Goal: Information Seeking & Learning: Learn about a topic

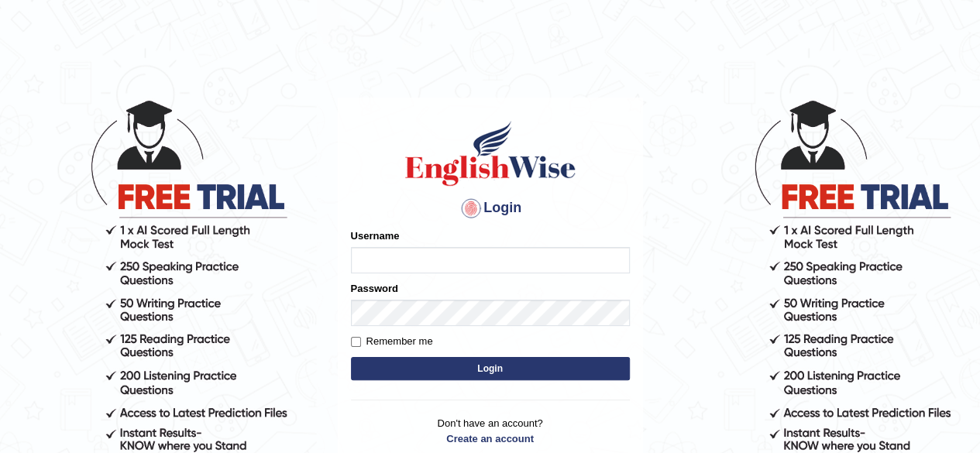
type input "pavithragowda"
click at [450, 370] on button "Login" at bounding box center [490, 368] width 279 height 23
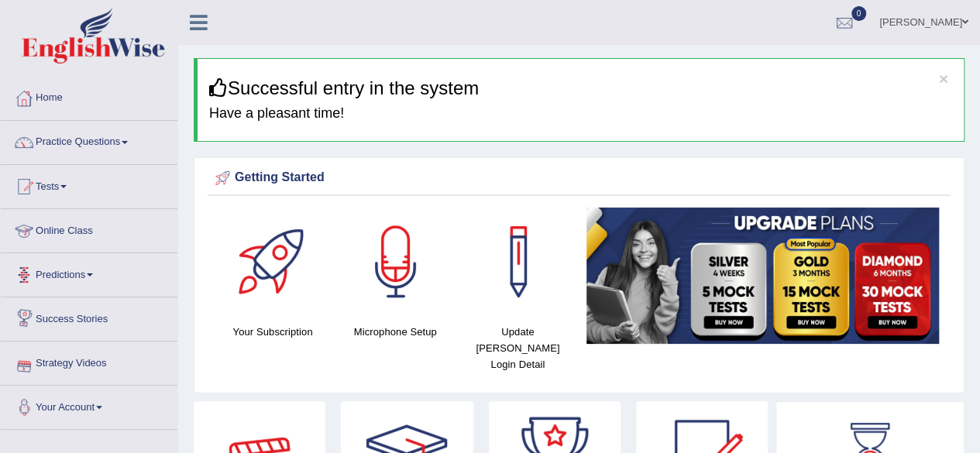
click at [115, 225] on link "Online Class" at bounding box center [89, 228] width 177 height 39
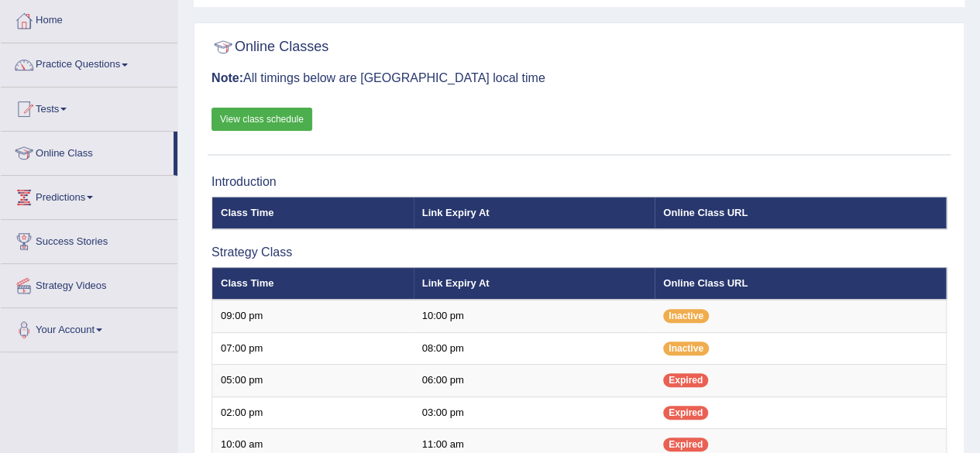
scroll to position [70, 0]
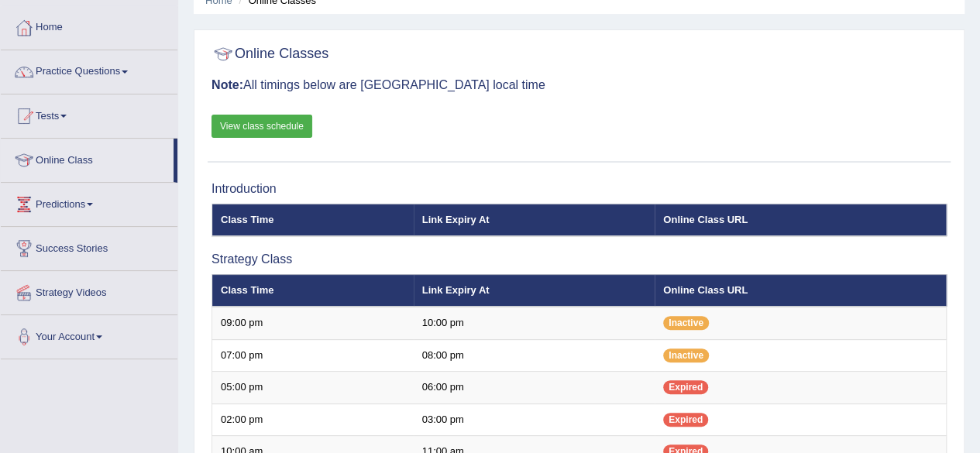
click at [282, 115] on link "View class schedule" at bounding box center [261, 126] width 101 height 23
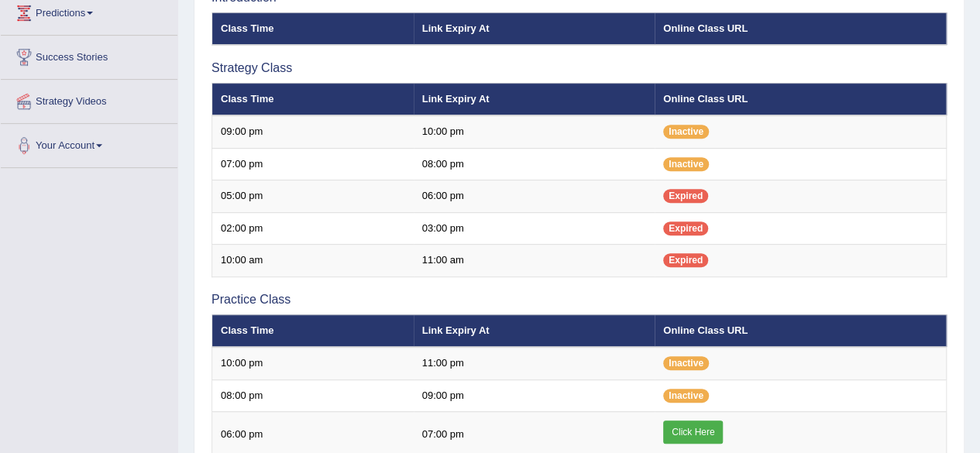
scroll to position [263, 0]
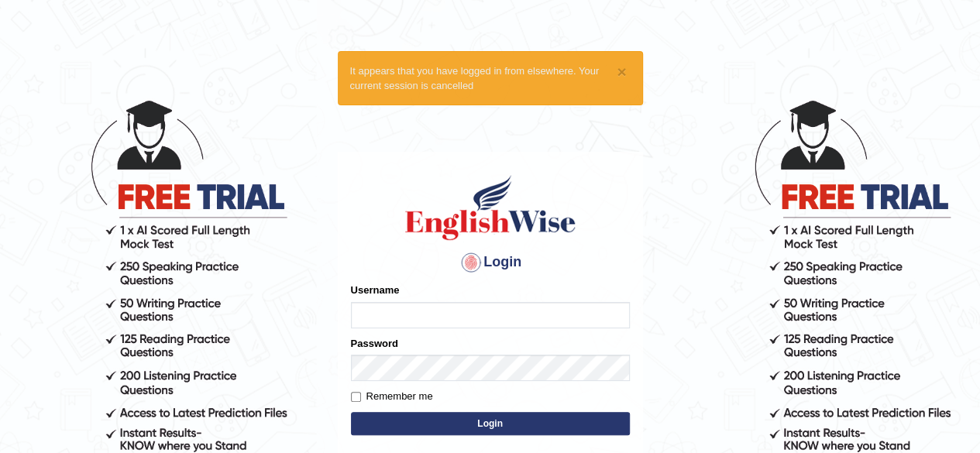
type input "pavithragowda"
click at [473, 422] on button "Login" at bounding box center [490, 423] width 279 height 23
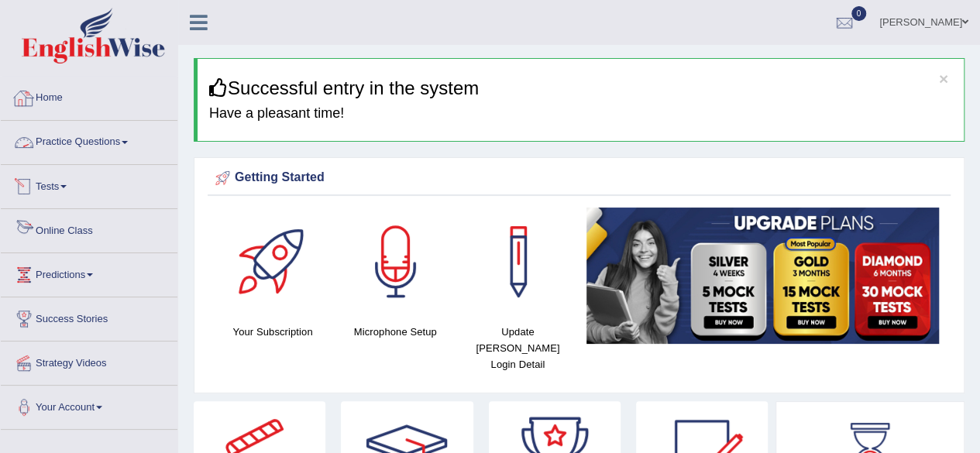
click at [90, 229] on link "Online Class" at bounding box center [89, 228] width 177 height 39
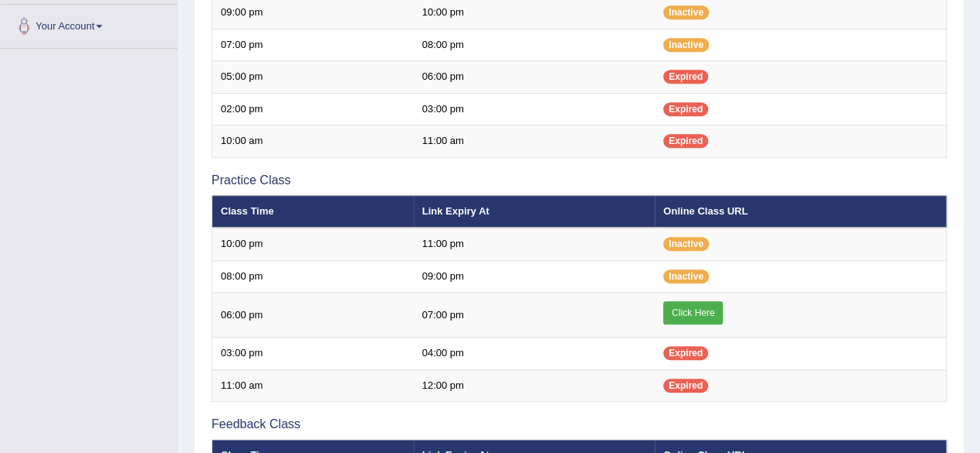
scroll to position [380, 0]
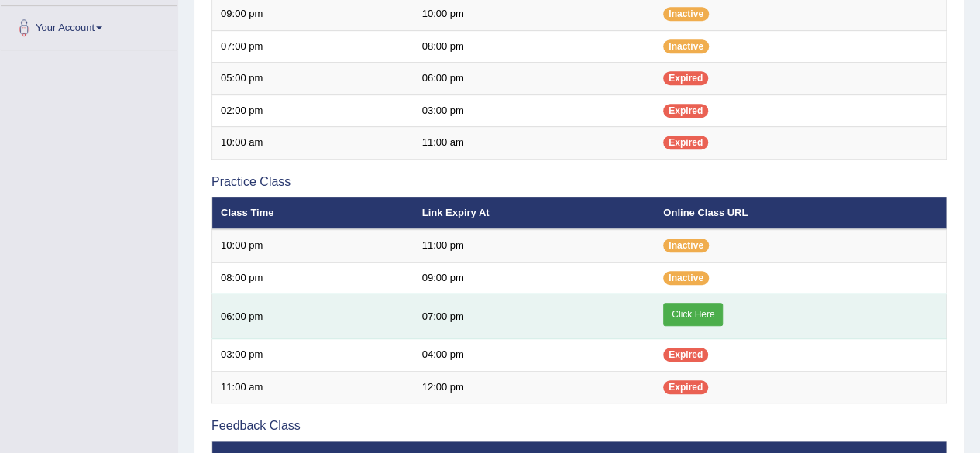
click at [686, 306] on link "Click Here" at bounding box center [693, 314] width 60 height 23
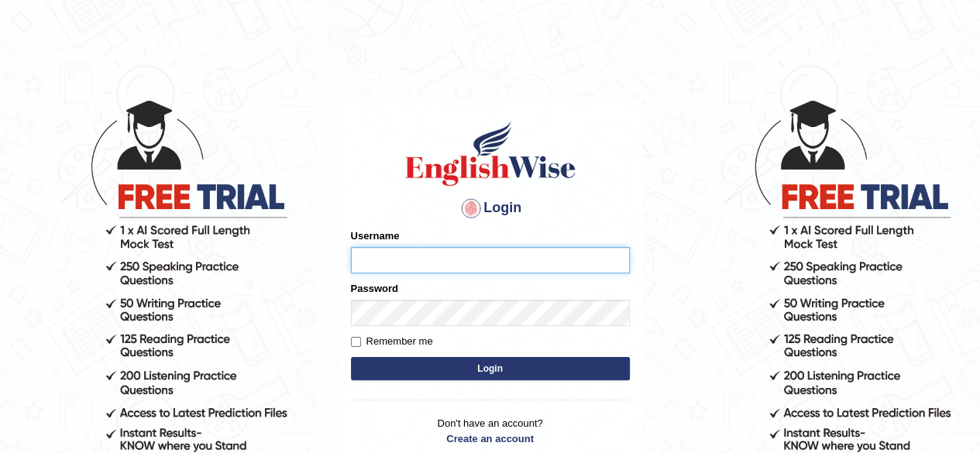
type input "pavithragowda"
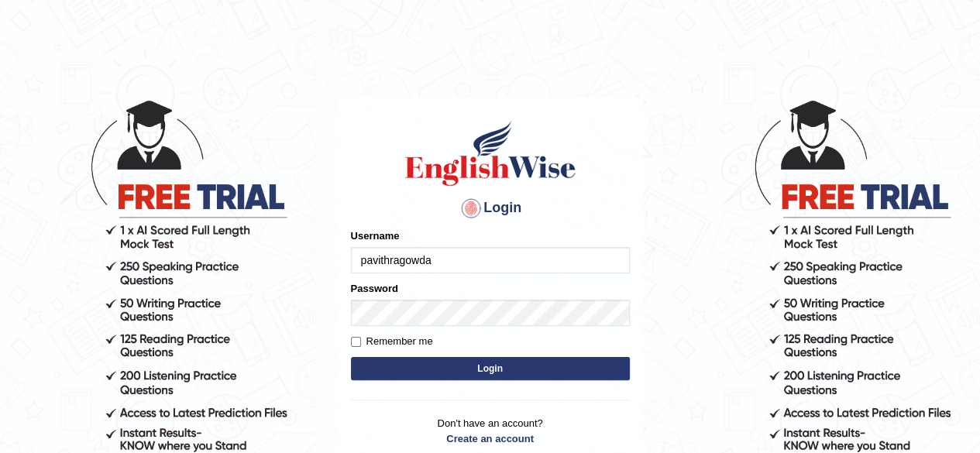
click at [463, 363] on button "Login" at bounding box center [490, 368] width 279 height 23
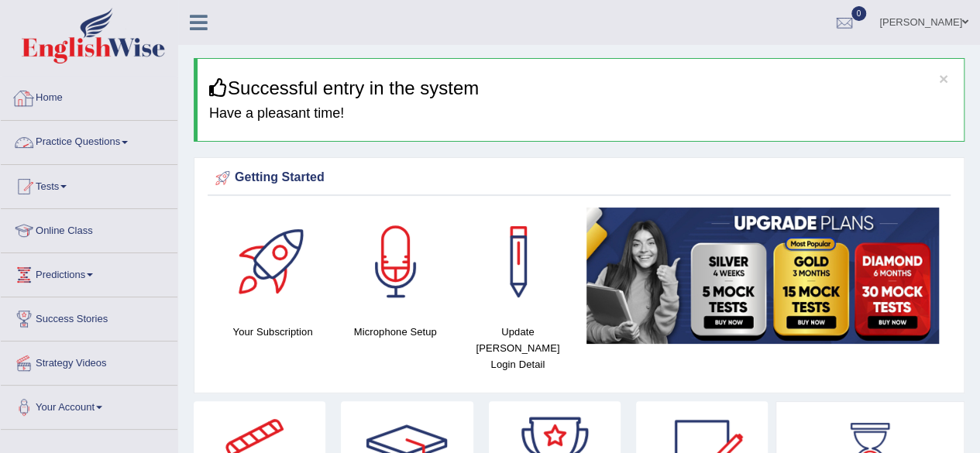
click at [144, 140] on link "Practice Questions" at bounding box center [89, 140] width 177 height 39
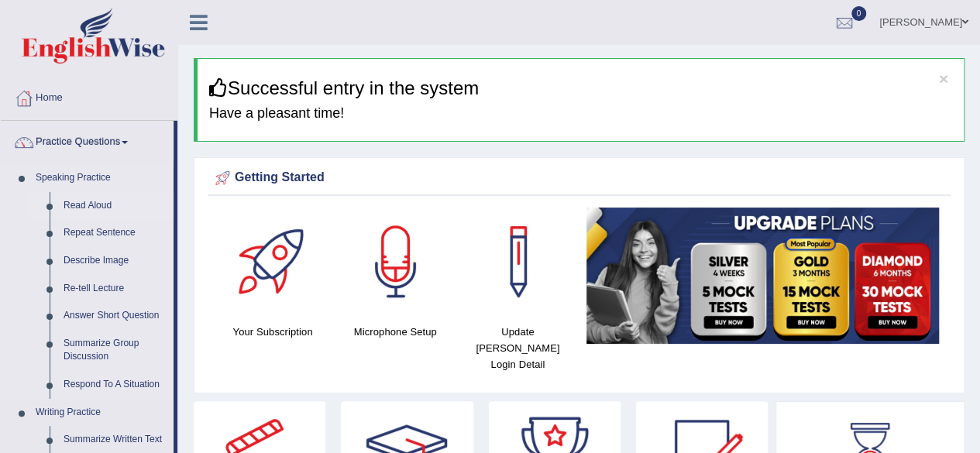
click at [129, 199] on link "Read Aloud" at bounding box center [115, 206] width 117 height 28
